Goal: Find specific page/section: Find specific page/section

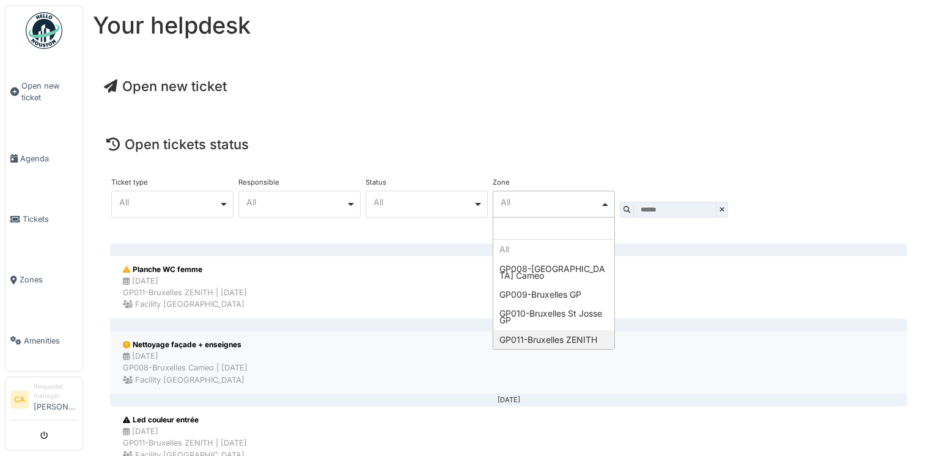
select select "****"
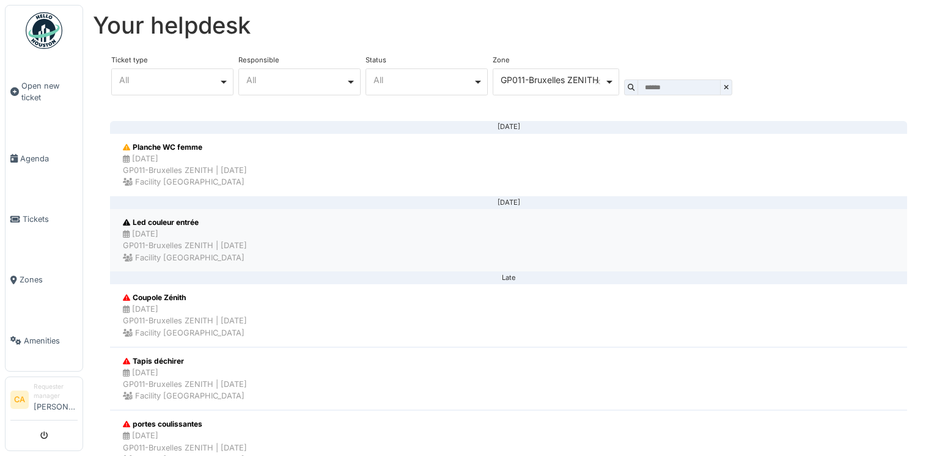
scroll to position [166, 0]
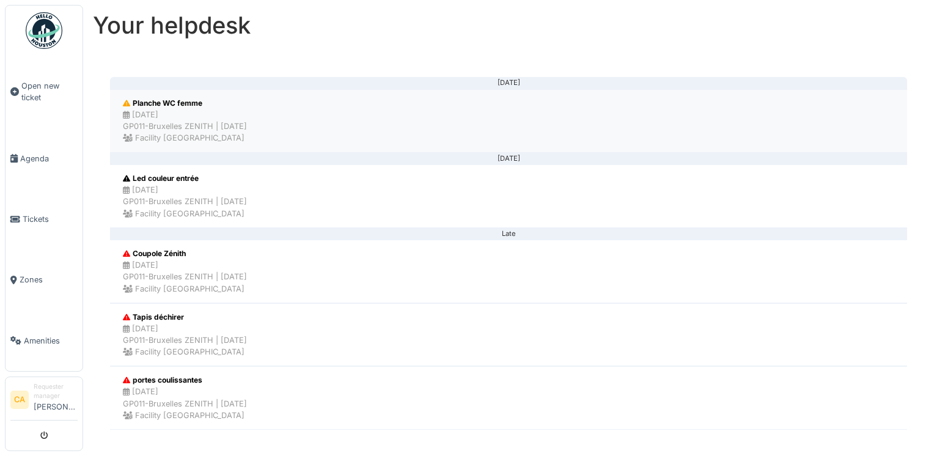
click at [304, 123] on li "Planche WC femme 22/09/2025 GP011-Bruxelles ZENITH | 1 day(s) ago Facility Gold…" at bounding box center [508, 121] width 797 height 64
